Goal: Information Seeking & Learning: Find specific fact

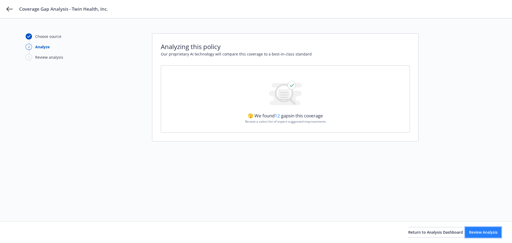
click at [483, 233] on span "Review Analysis" at bounding box center [483, 231] width 29 height 5
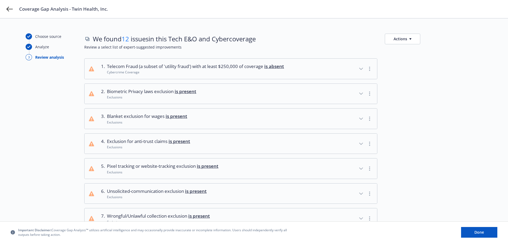
click at [415, 40] on button "Actions" at bounding box center [402, 39] width 35 height 11
click at [414, 61] on link "Copy full list of what we’ve checked for" at bounding box center [428, 61] width 86 height 11
click at [284, 27] on div "Choose source Analyze 3 Review analysis We found 12 issues in this Tech E&O and…" at bounding box center [254, 215] width 508 height 395
click at [360, 66] on icon "button" at bounding box center [361, 69] width 6 height 6
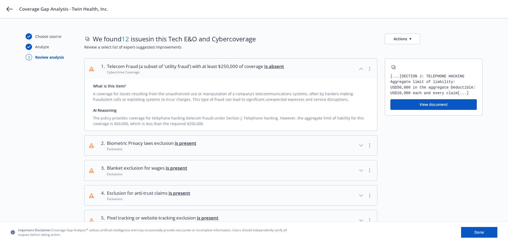
click at [360, 67] on icon "button" at bounding box center [361, 69] width 6 height 6
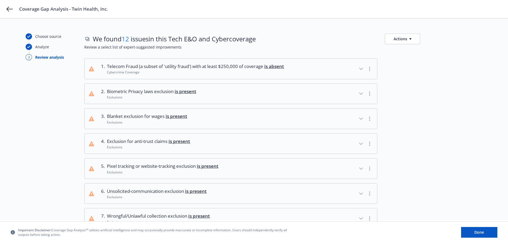
click at [403, 38] on button "Actions" at bounding box center [402, 39] width 35 height 11
click at [338, 33] on div "Choose source Analyze 3 Review analysis We found 12 issues in this Tech E&O and…" at bounding box center [254, 215] width 508 height 395
click at [11, 10] on icon at bounding box center [9, 9] width 6 height 6
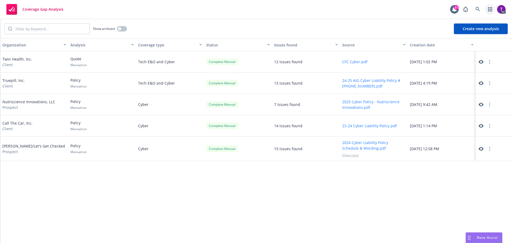
click at [490, 8] on icon "button" at bounding box center [490, 9] width 4 height 4
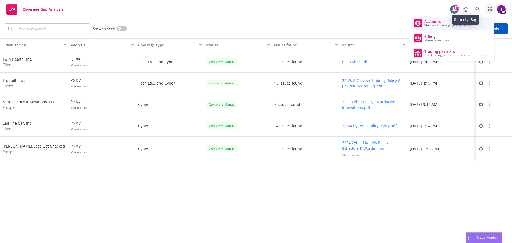
click at [435, 21] on span "Accounts" at bounding box center [448, 21] width 48 height 4
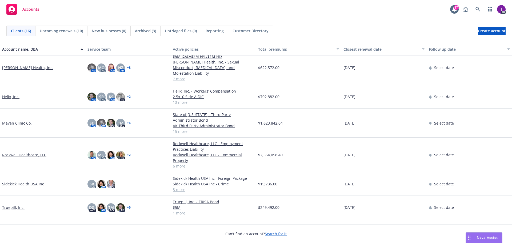
scroll to position [187, 0]
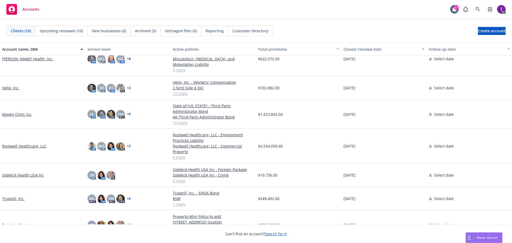
click at [19, 111] on link "Maven Clinic Co." at bounding box center [17, 114] width 30 height 6
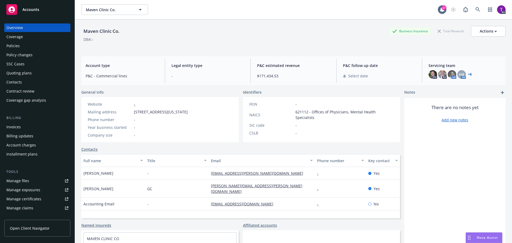
click at [32, 46] on div "Policies" at bounding box center [37, 46] width 62 height 9
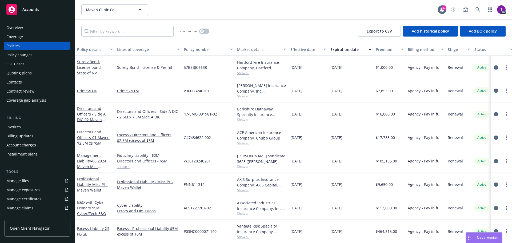
click at [484, 237] on span "Nova Assist" at bounding box center [486, 237] width 21 height 5
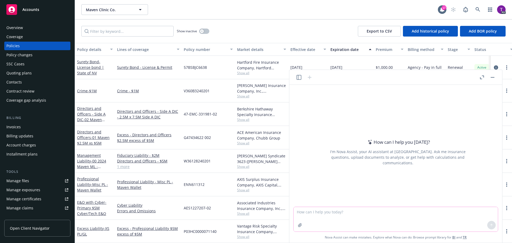
click at [320, 215] on textarea at bounding box center [395, 219] width 204 height 25
type textarea "What is purpose of loss payee on a crime policy?"
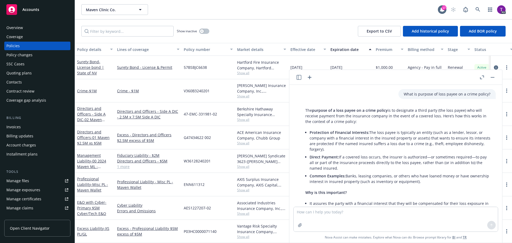
drag, startPoint x: 306, startPoint y: 110, endPoint x: 425, endPoint y: 183, distance: 140.0
click at [425, 183] on div "The purpose of a loss payee on a crime policy is to designate a third party (th…" at bounding box center [398, 185] width 196 height 160
copy div "The purpose of a loss payee on a crime policy is to designate a third party (th…"
click at [452, 187] on div "The purpose of a loss payee on a crime policy is to designate a third party (th…" at bounding box center [398, 185] width 196 height 160
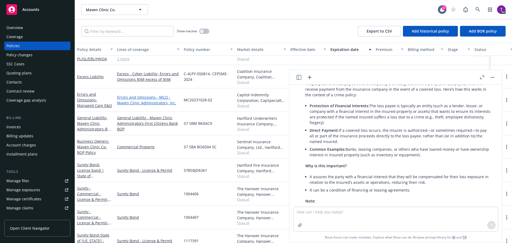
scroll to position [198, 0]
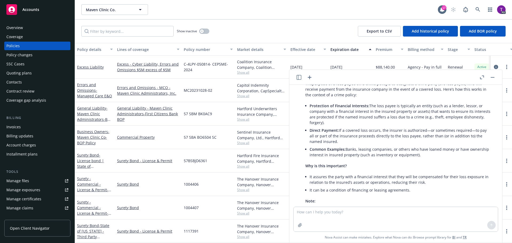
click at [31, 181] on link "Manage files" at bounding box center [37, 180] width 66 height 9
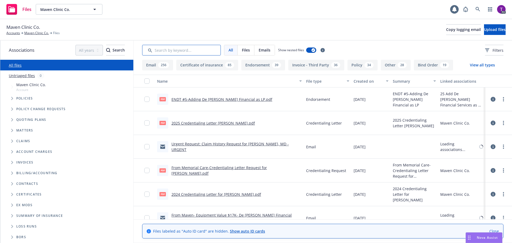
drag, startPoint x: 0, startPoint y: 0, endPoint x: 165, endPoint y: 51, distance: 173.0
click at [165, 51] on input "Search by keyword..." at bounding box center [181, 50] width 79 height 11
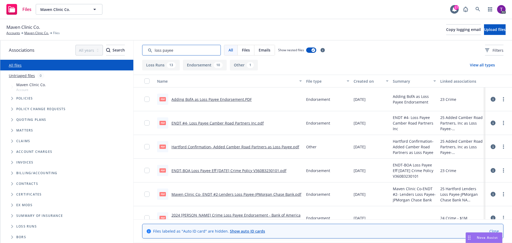
type input "loss payee"
click at [218, 99] on link "Adding BofA as Loss Payee Endorsement.PDF" at bounding box center [211, 99] width 80 height 5
